Goal: Check status: Check status

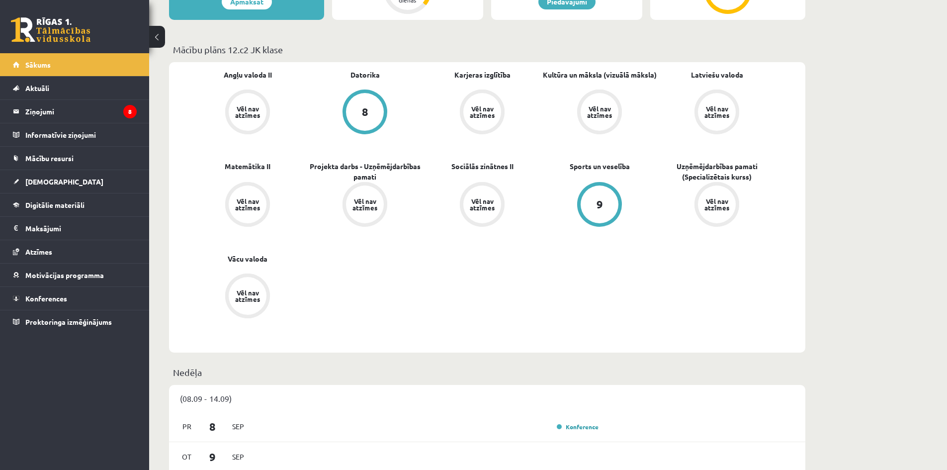
scroll to position [332, 0]
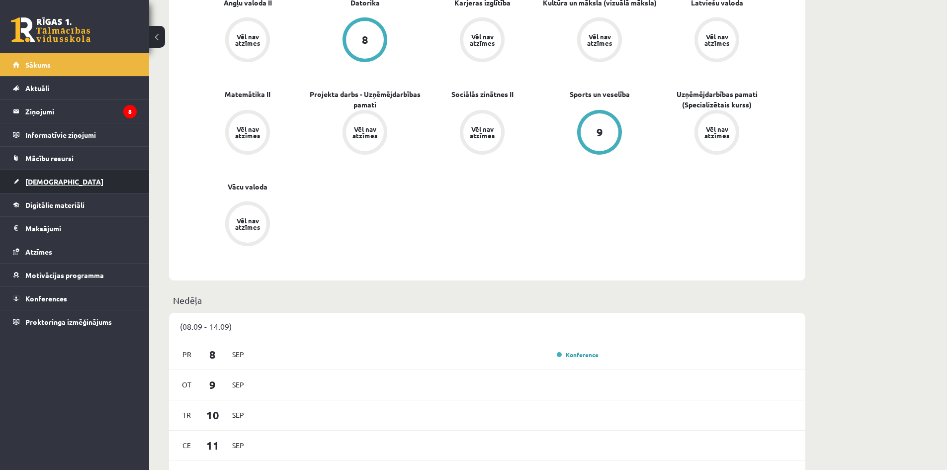
click at [59, 179] on link "[DEMOGRAPHIC_DATA]" at bounding box center [75, 181] width 124 height 23
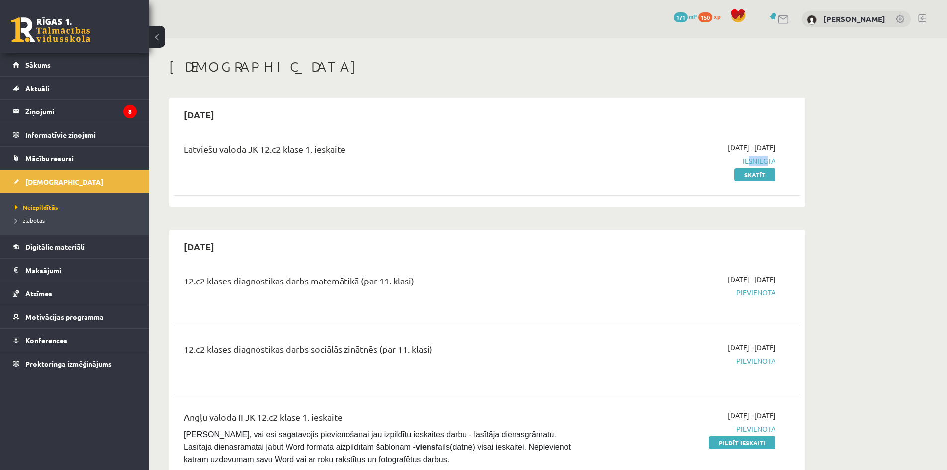
drag, startPoint x: 750, startPoint y: 158, endPoint x: 760, endPoint y: 161, distance: 10.7
click at [761, 161] on span "Iesniegta" at bounding box center [681, 161] width 187 height 10
click at [744, 173] on link "Skatīt" at bounding box center [754, 174] width 41 height 13
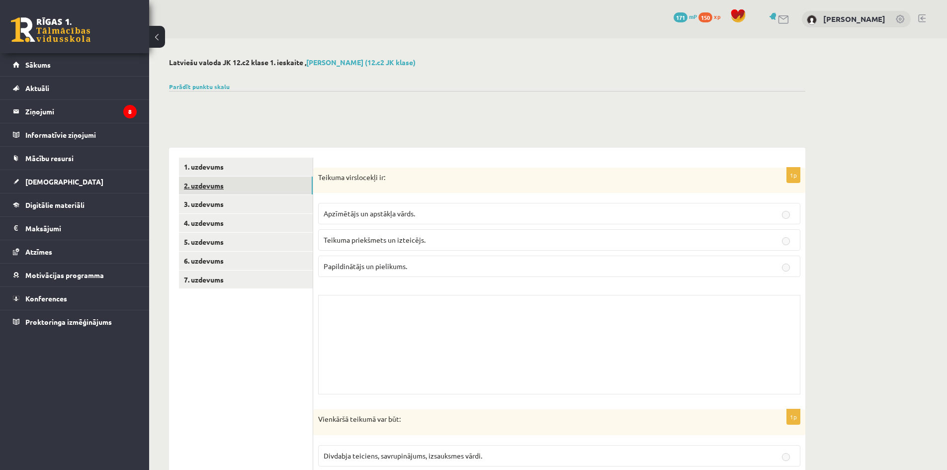
click at [240, 180] on link "2. uzdevums" at bounding box center [246, 186] width 134 height 18
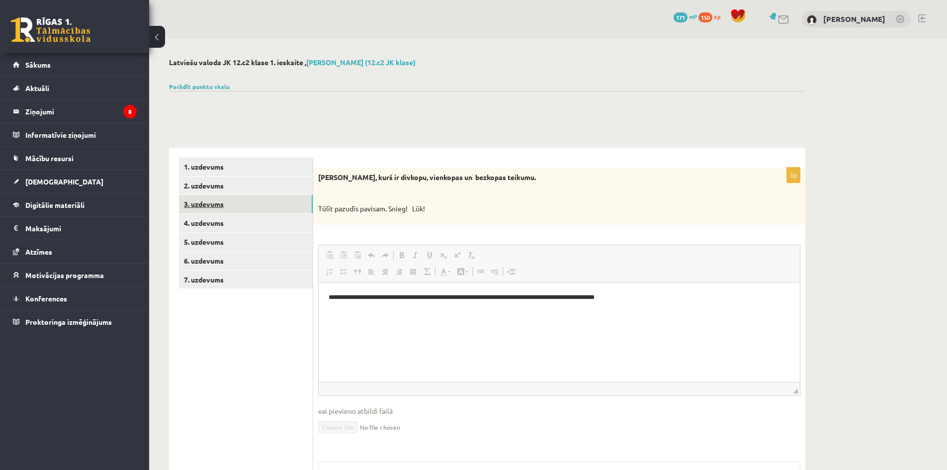
click at [244, 196] on link "3. uzdevums" at bounding box center [246, 204] width 134 height 18
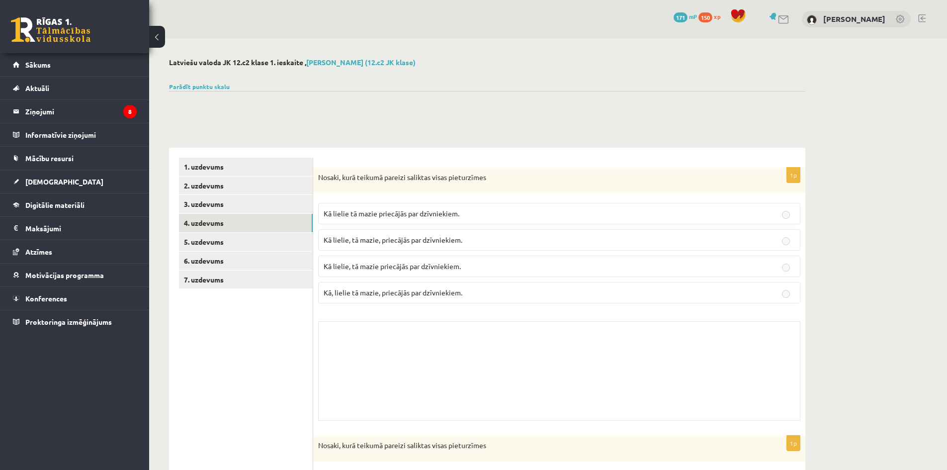
click at [386, 345] on div "Skolotāja pielikums" at bounding box center [559, 370] width 482 height 99
click at [198, 249] on link "5. uzdevums" at bounding box center [246, 242] width 134 height 18
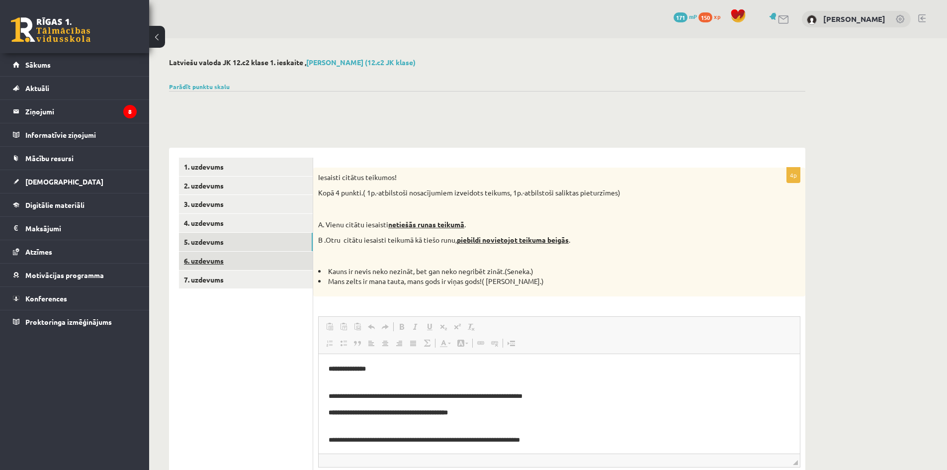
click at [219, 263] on link "6. uzdevums" at bounding box center [246, 261] width 134 height 18
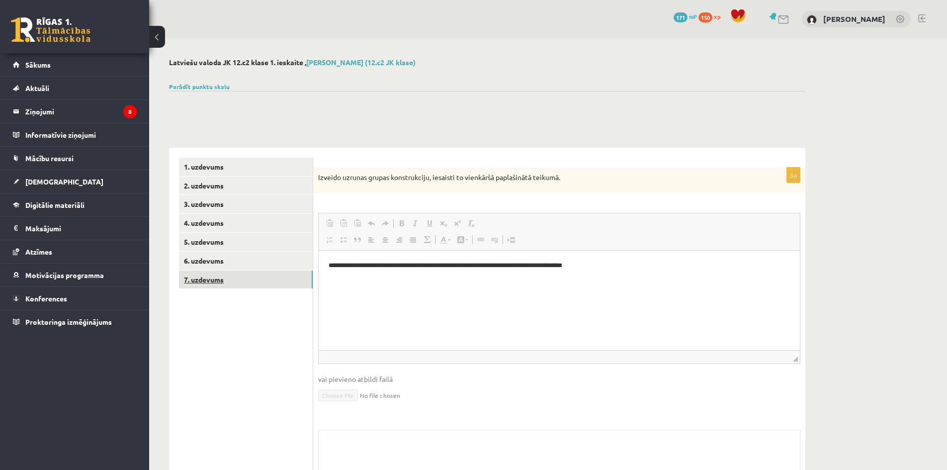
click at [220, 282] on link "7. uzdevums" at bounding box center [246, 279] width 134 height 18
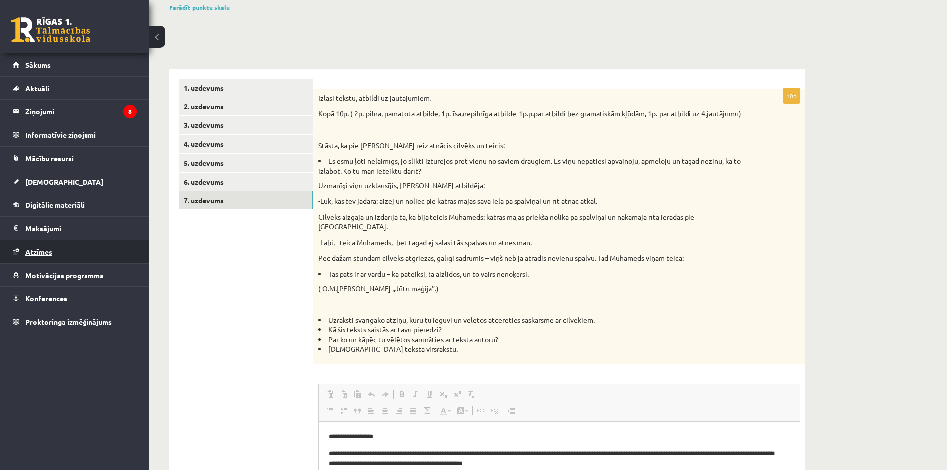
scroll to position [3, 0]
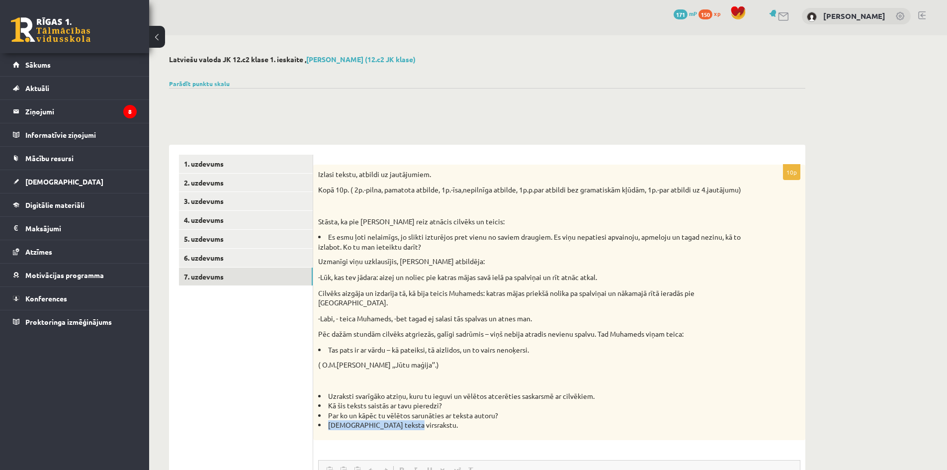
drag, startPoint x: 324, startPoint y: 421, endPoint x: 410, endPoint y: 407, distance: 86.7
click at [408, 413] on div "Izlasi tekstu, atbildi uz jautājumiem. Kopā 10p. ( 2p.-pilna, pamatota atbilde,…" at bounding box center [559, 302] width 492 height 275
click at [441, 244] on li "Es esmu ļoti nelaimīgs, jo slikti izturējos pret vienu no saviem draugiem. Es v…" at bounding box center [534, 241] width 433 height 19
drag, startPoint x: 327, startPoint y: 239, endPoint x: 381, endPoint y: 240, distance: 54.7
click at [381, 240] on li "Es esmu ļoti nelaimīgs, jo slikti izturējos pret vienu no saviem draugiem. Es v…" at bounding box center [534, 241] width 433 height 19
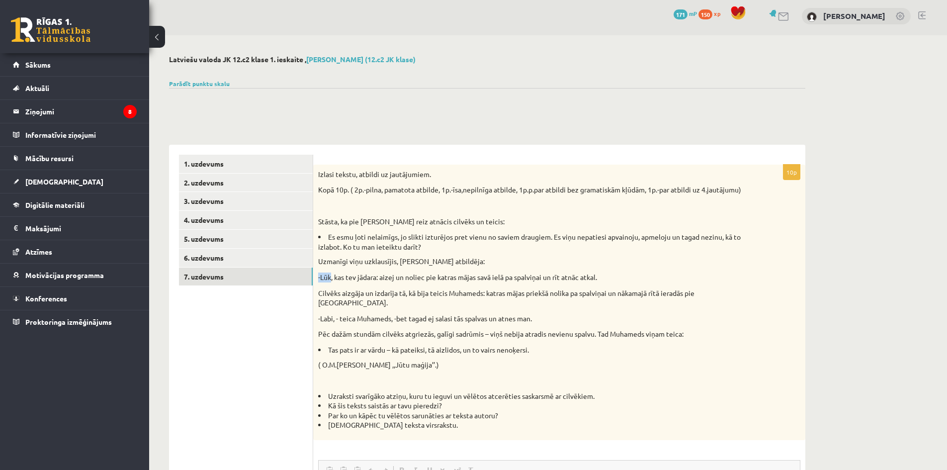
drag, startPoint x: 322, startPoint y: 277, endPoint x: 332, endPoint y: 280, distance: 10.4
click at [332, 280] on div "Izlasi tekstu, atbildi uz jautājumiem. Kopā 10p. ( 2p.-pilna, pamatota atbilde,…" at bounding box center [559, 302] width 492 height 275
click at [331, 280] on p "-Lūk, kas tev jādara: aizej un noliec pie katras mājas savā ielā pa spalviņai u…" at bounding box center [534, 277] width 433 height 10
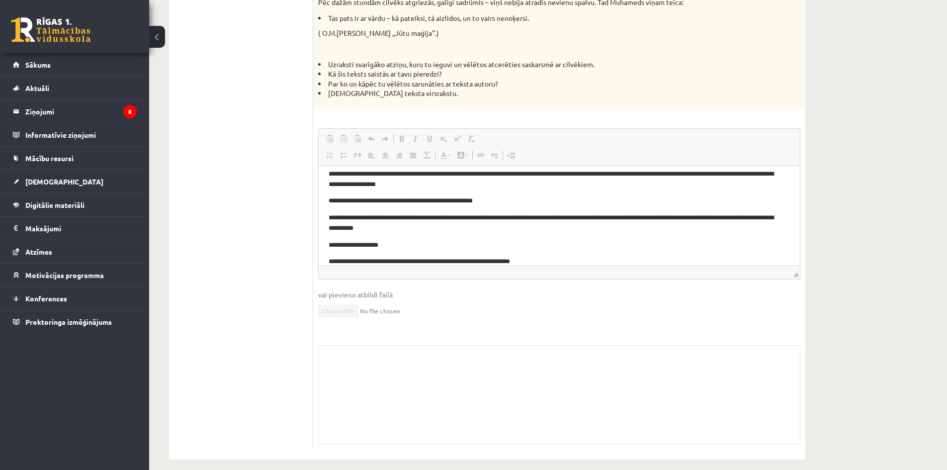
scroll to position [80, 0]
